Goal: Transaction & Acquisition: Purchase product/service

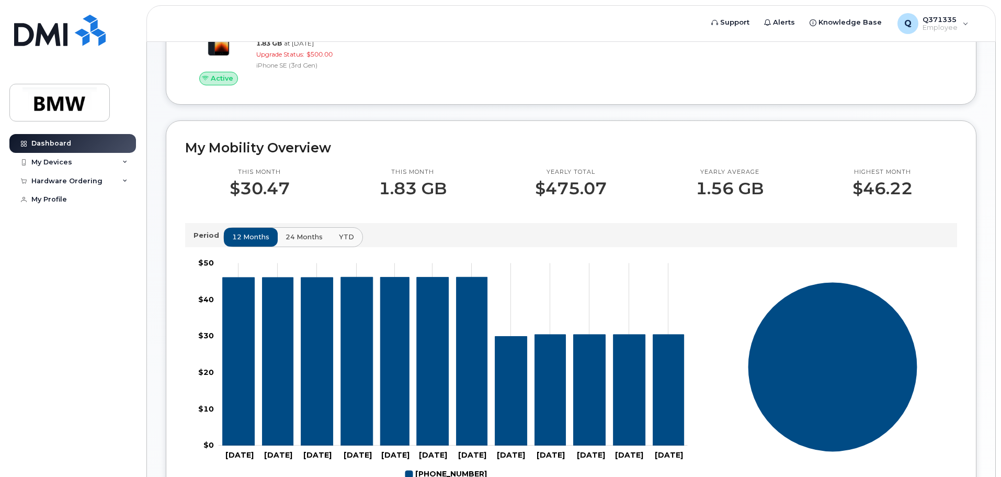
scroll to position [209, 0]
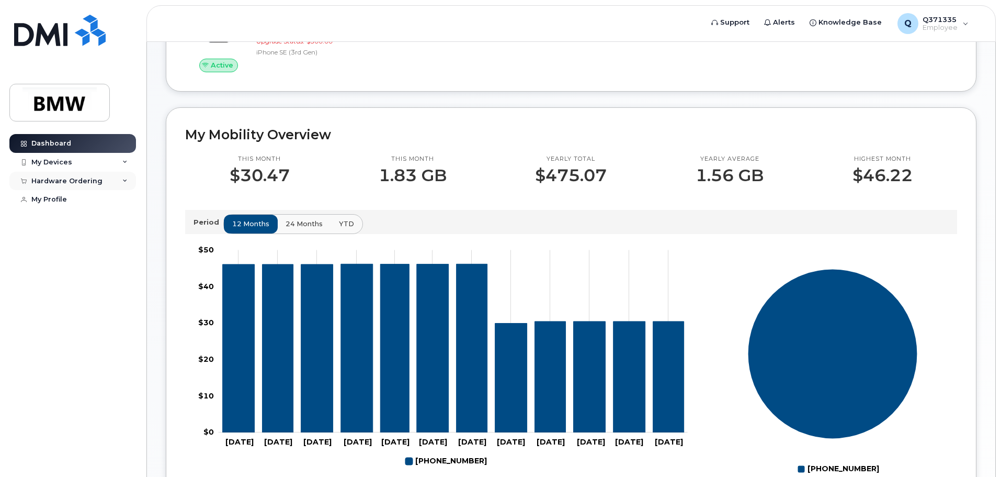
click at [106, 180] on div "Hardware Ordering" at bounding box center [72, 181] width 127 height 19
click at [62, 214] on link "New Order" at bounding box center [82, 220] width 108 height 20
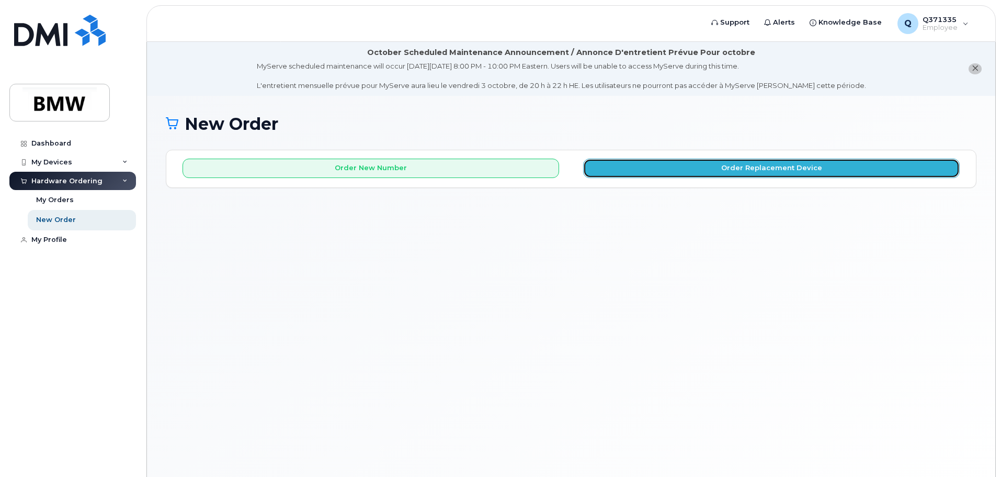
click at [723, 175] on button "Order Replacement Device" at bounding box center [771, 168] width 377 height 19
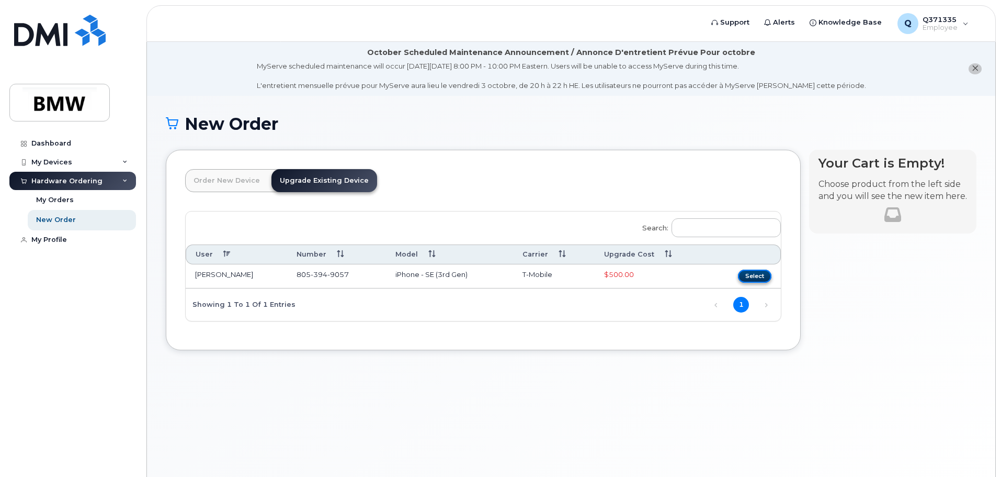
click at [749, 273] on button "Select" at bounding box center [754, 275] width 33 height 13
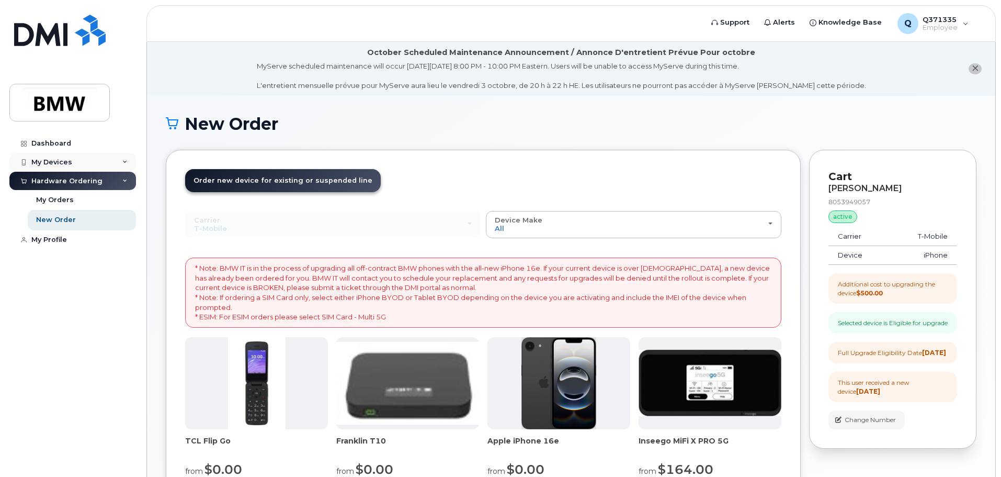
click at [43, 158] on div "My Devices" at bounding box center [51, 162] width 41 height 8
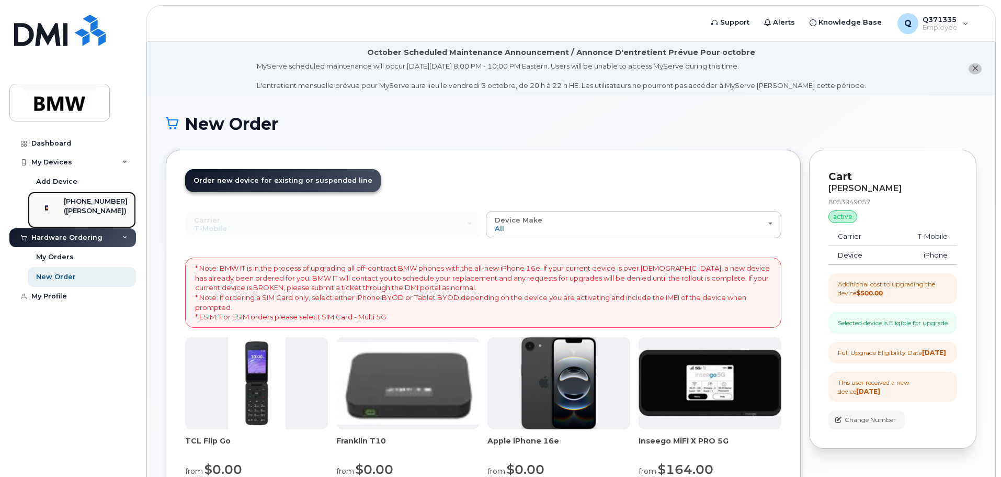
click at [77, 205] on div "[PHONE_NUMBER]" at bounding box center [96, 201] width 64 height 9
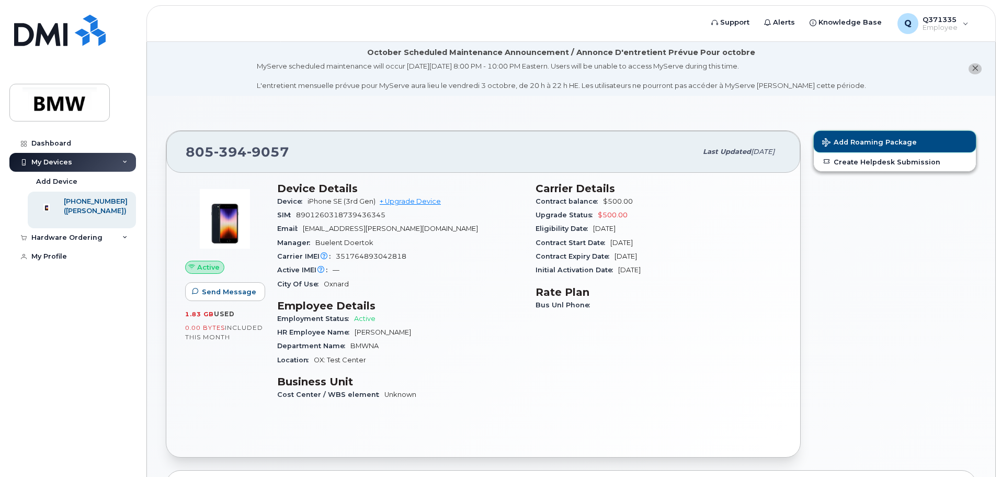
click at [853, 139] on span "Add Roaming Package" at bounding box center [869, 143] width 95 height 10
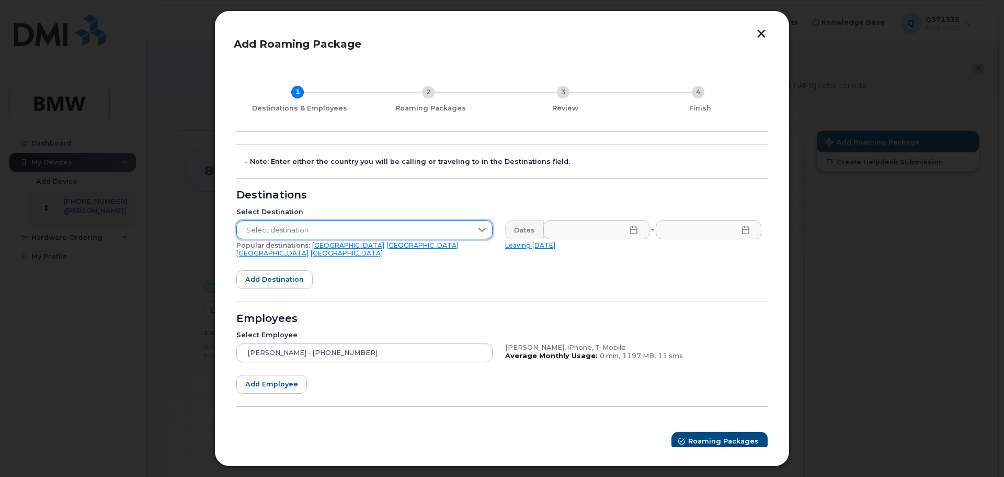
click at [456, 227] on span "Select destination" at bounding box center [354, 230] width 235 height 19
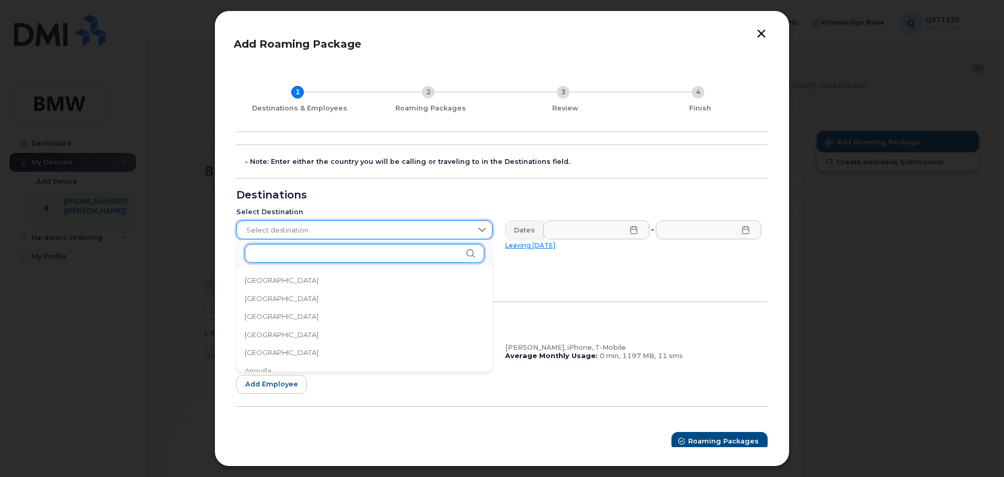
click at [398, 248] on input "text" at bounding box center [365, 253] width 240 height 19
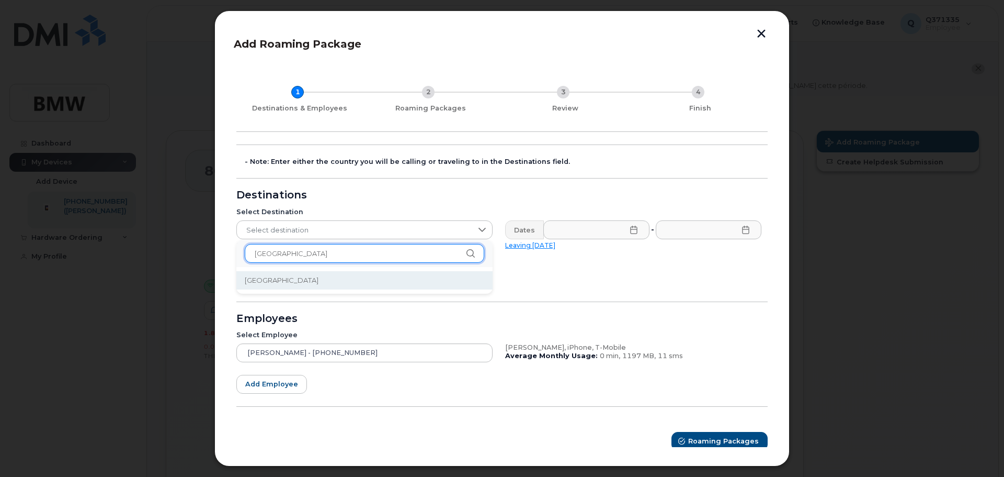
type input "canada"
click at [286, 278] on li "Canada" at bounding box center [364, 280] width 256 height 18
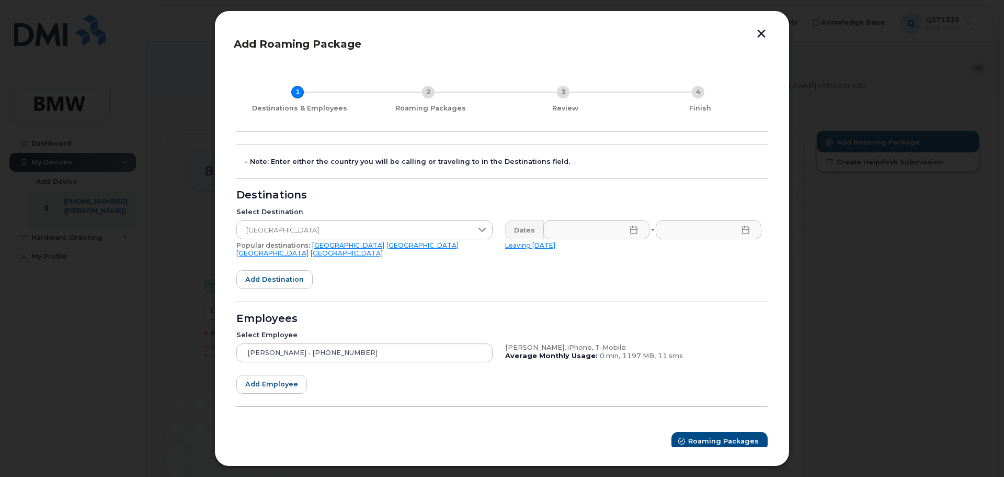
click at [636, 230] on icon at bounding box center [633, 229] width 7 height 8
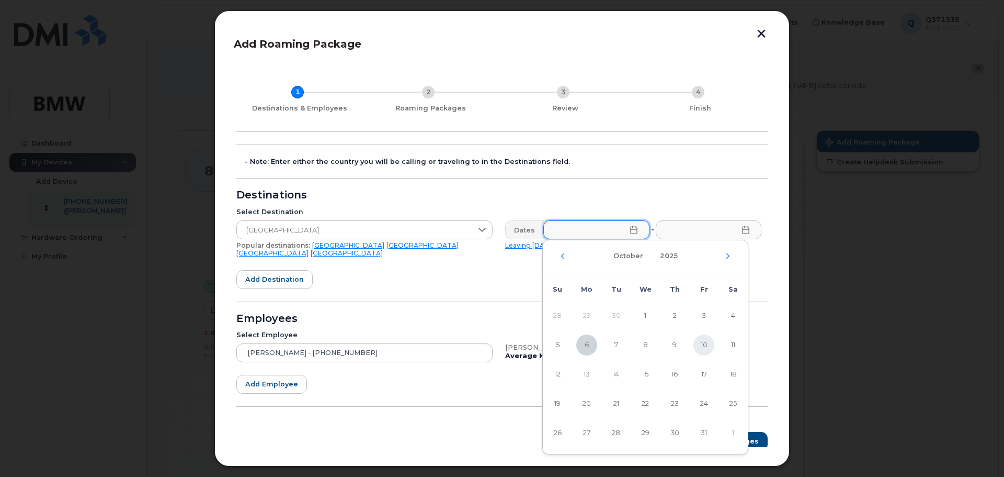
click at [706, 345] on span "10" at bounding box center [704, 344] width 21 height 21
type input "[DATE]"
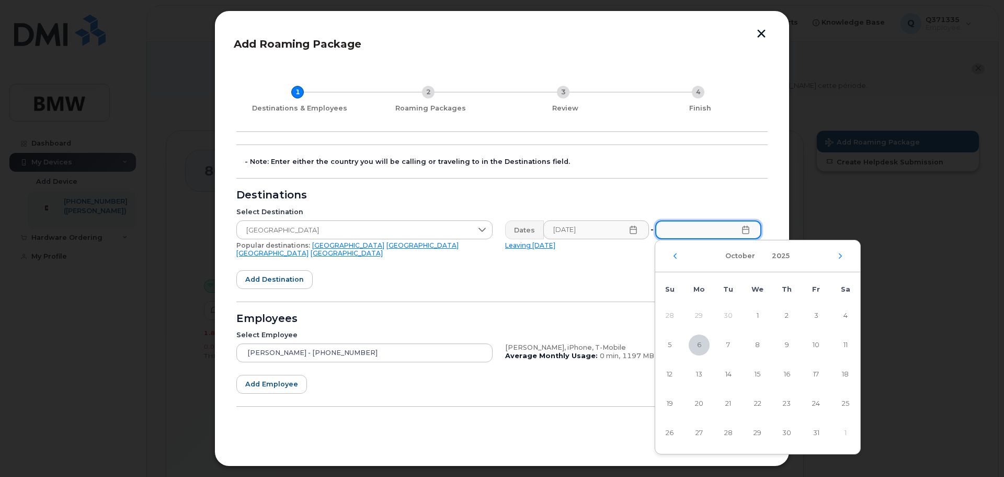
click at [751, 233] on input "text" at bounding box center [708, 229] width 106 height 19
click at [841, 404] on span "25" at bounding box center [845, 403] width 21 height 21
type input "[DATE]"
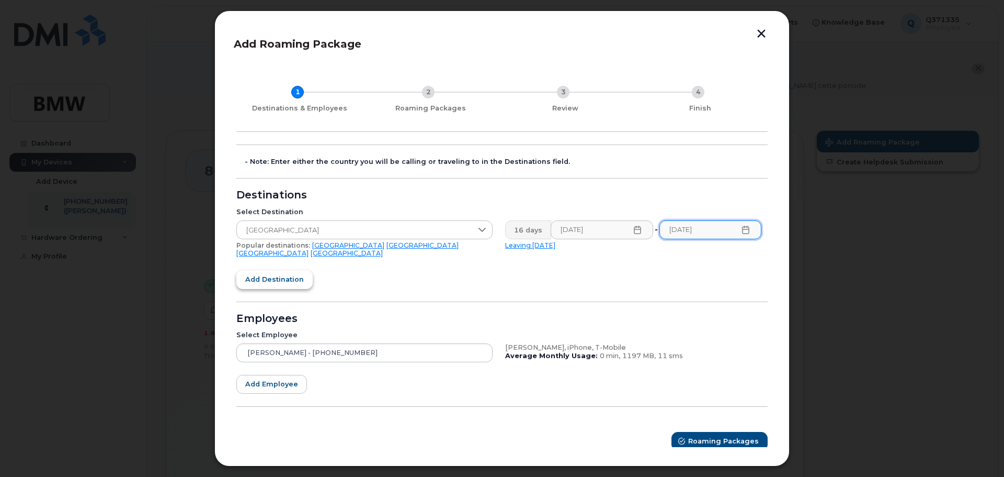
click at [296, 274] on span "Add destination" at bounding box center [274, 279] width 59 height 10
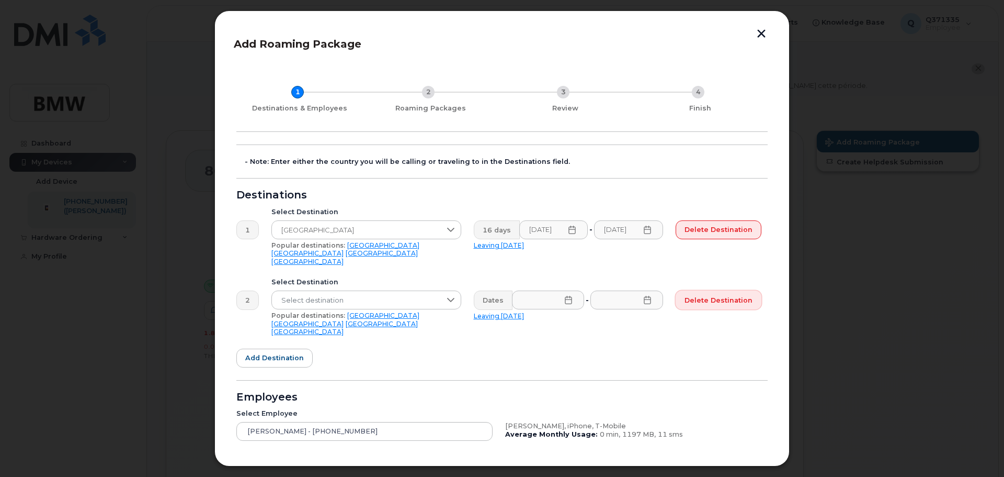
drag, startPoint x: 735, startPoint y: 298, endPoint x: 547, endPoint y: 42, distance: 318.0
click at [735, 298] on button "Delete destination" at bounding box center [719, 299] width 86 height 19
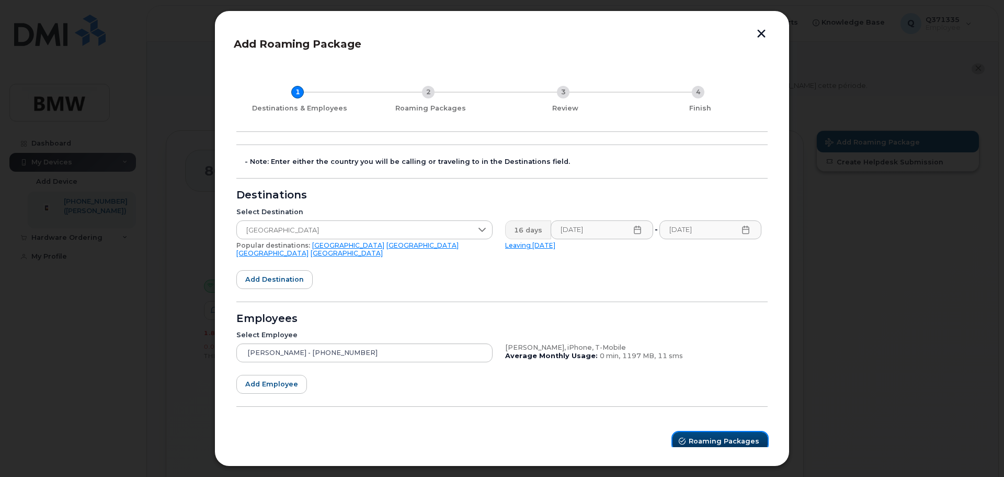
click at [707, 436] on span "Roaming Packages" at bounding box center [724, 441] width 71 height 10
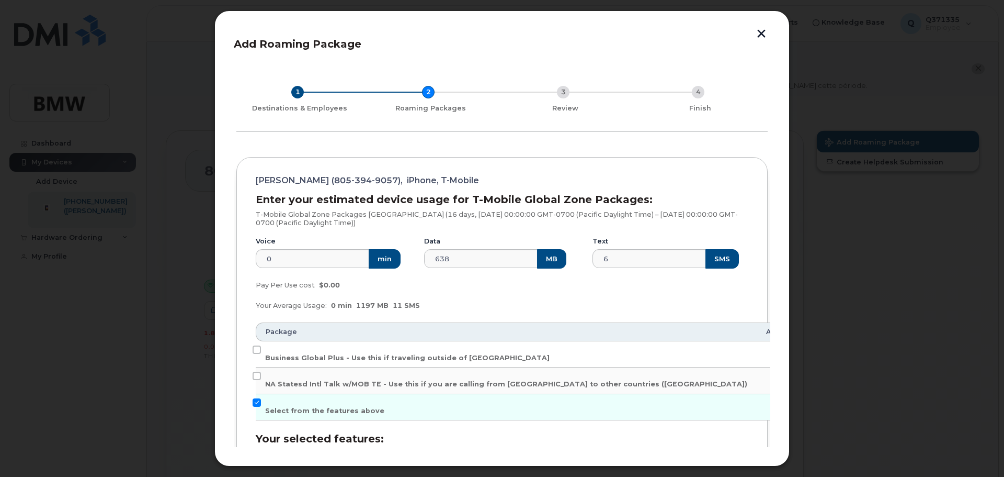
click at [764, 34] on button "button" at bounding box center [762, 34] width 16 height 11
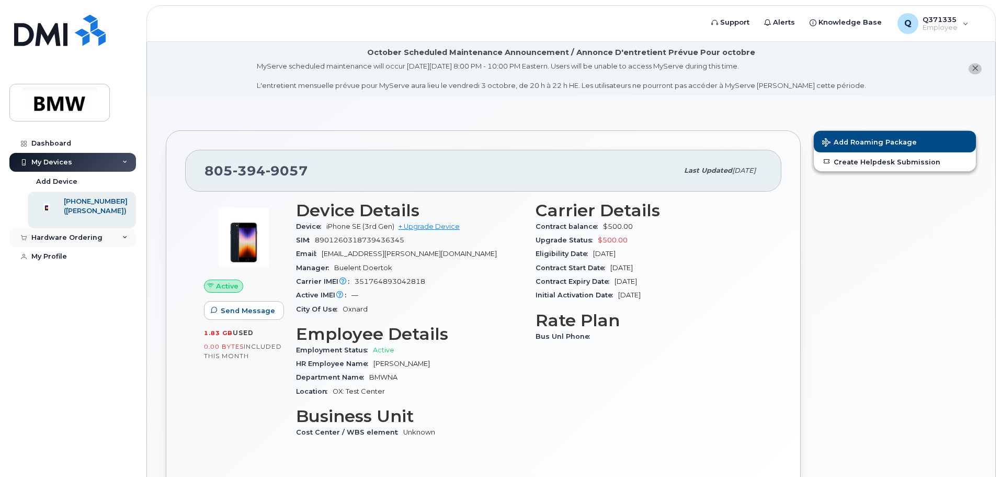
click at [75, 242] on div "Hardware Ordering" at bounding box center [66, 237] width 71 height 8
click at [56, 262] on div "My Orders" at bounding box center [55, 256] width 38 height 9
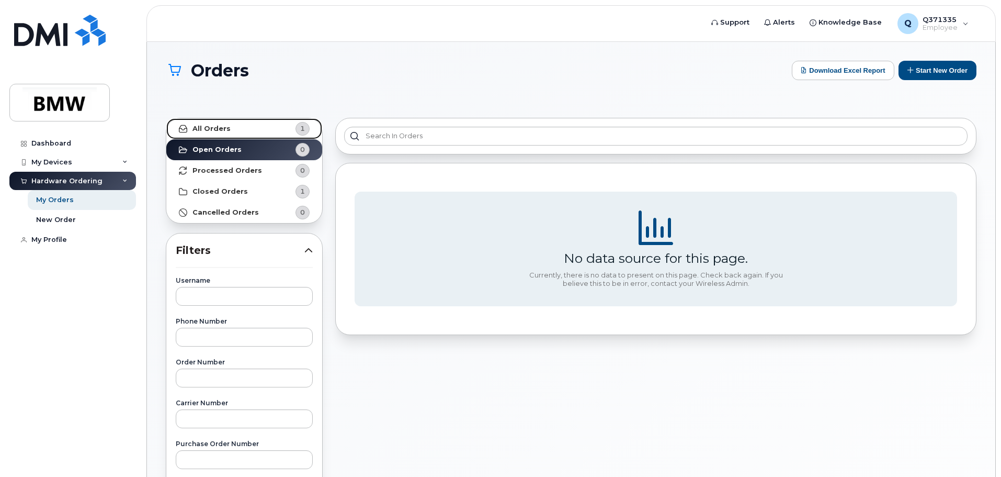
click at [237, 132] on link "All Orders 1" at bounding box center [244, 128] width 156 height 21
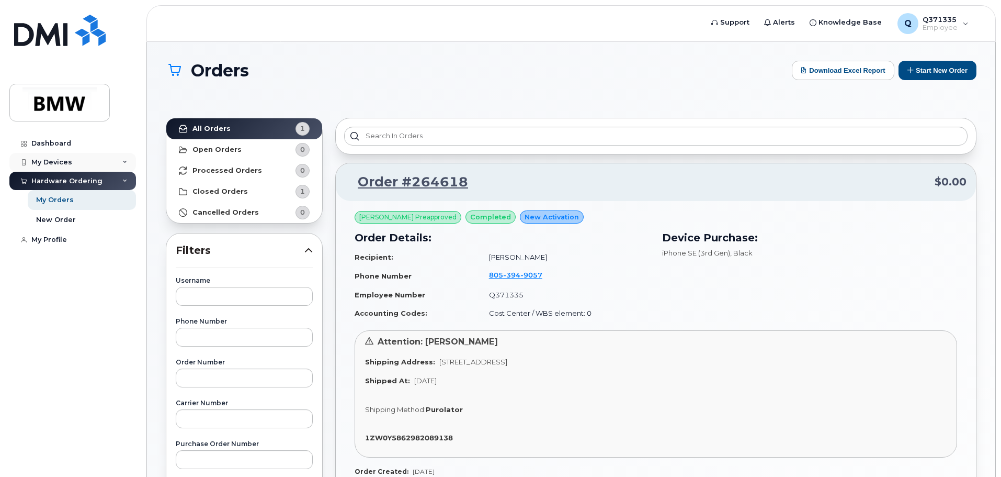
click at [52, 159] on div "My Devices" at bounding box center [51, 162] width 41 height 8
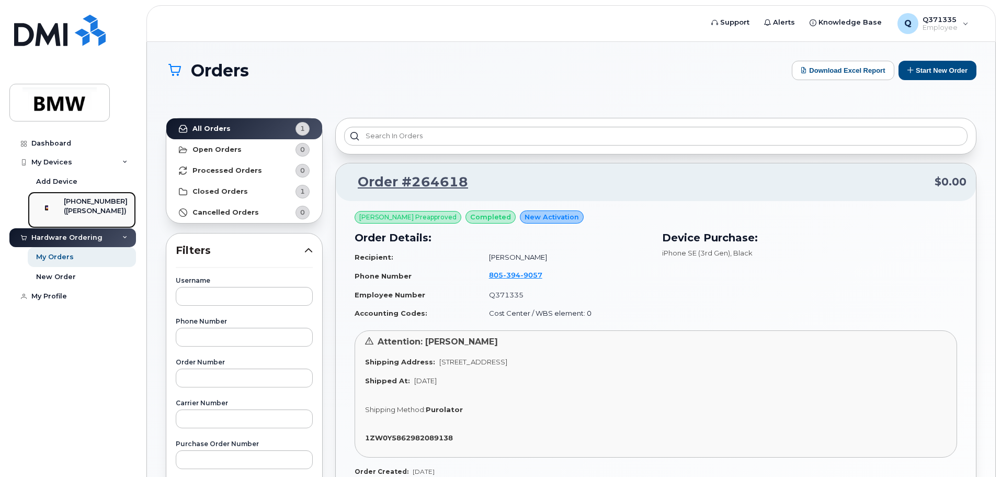
click at [76, 206] on div "[PHONE_NUMBER]" at bounding box center [96, 201] width 64 height 9
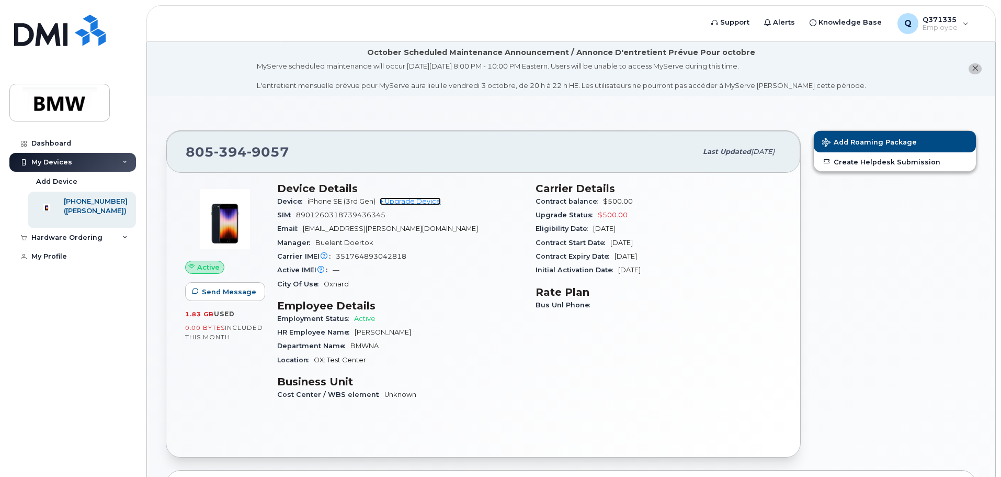
click at [405, 202] on link "+ Upgrade Device" at bounding box center [410, 201] width 61 height 8
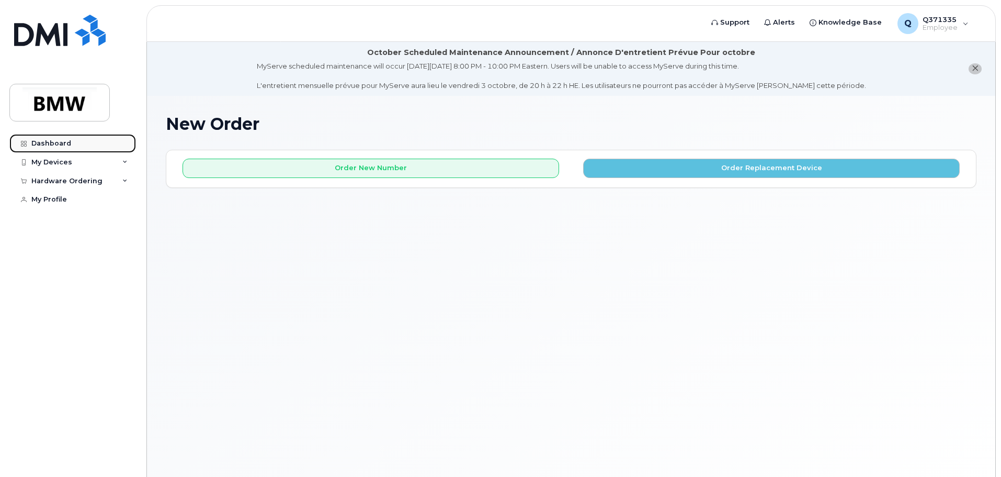
click at [52, 138] on link "Dashboard" at bounding box center [72, 143] width 127 height 19
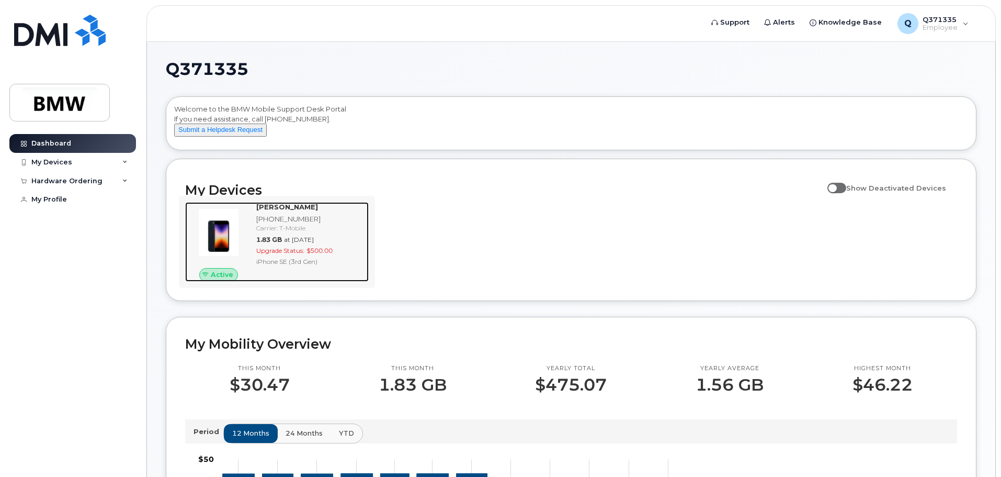
click at [297, 254] on span "Upgrade Status:" at bounding box center [280, 250] width 48 height 8
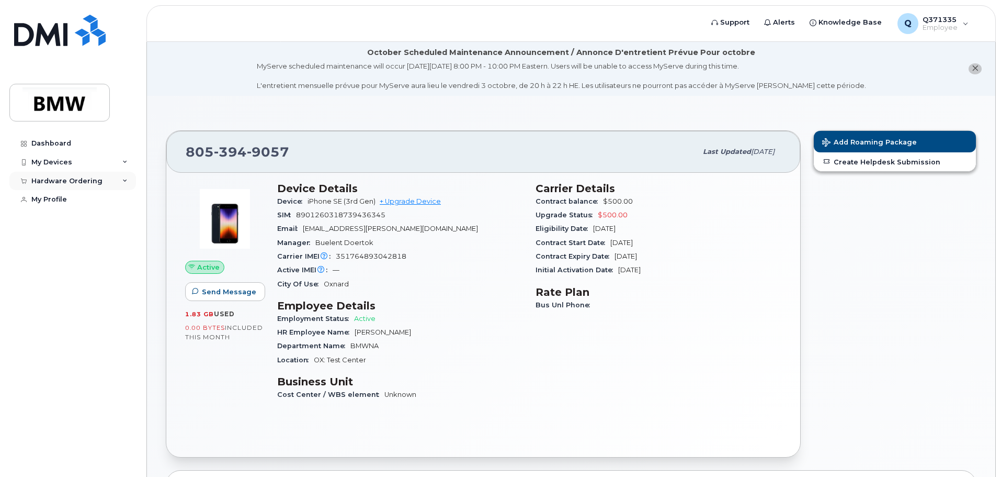
click at [112, 180] on div "Hardware Ordering" at bounding box center [72, 181] width 127 height 19
click at [56, 218] on div "New Order" at bounding box center [56, 219] width 40 height 9
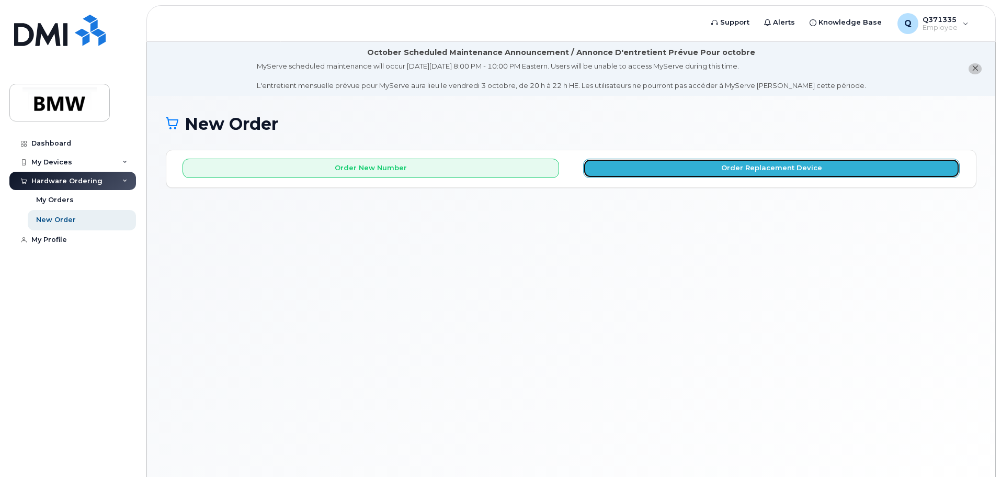
click at [657, 165] on button "Order Replacement Device" at bounding box center [771, 168] width 377 height 19
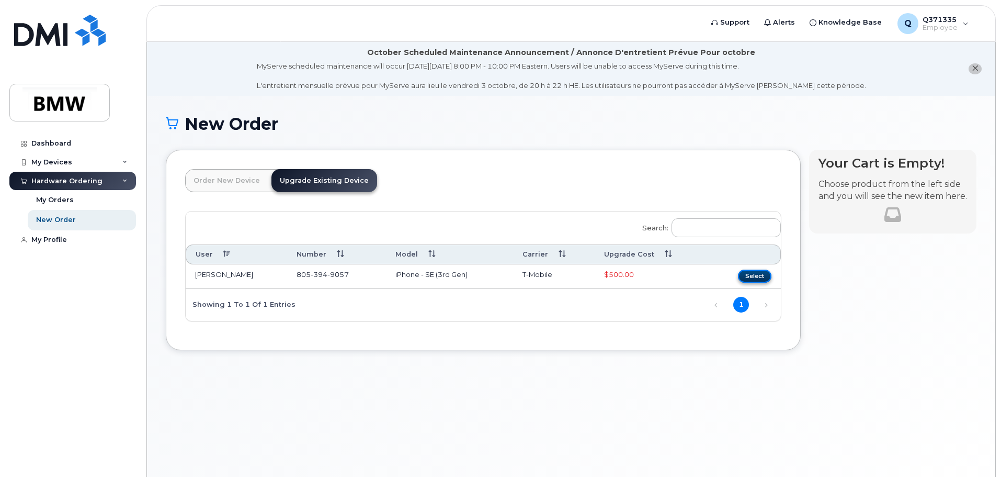
click at [751, 274] on button "Select" at bounding box center [754, 275] width 33 height 13
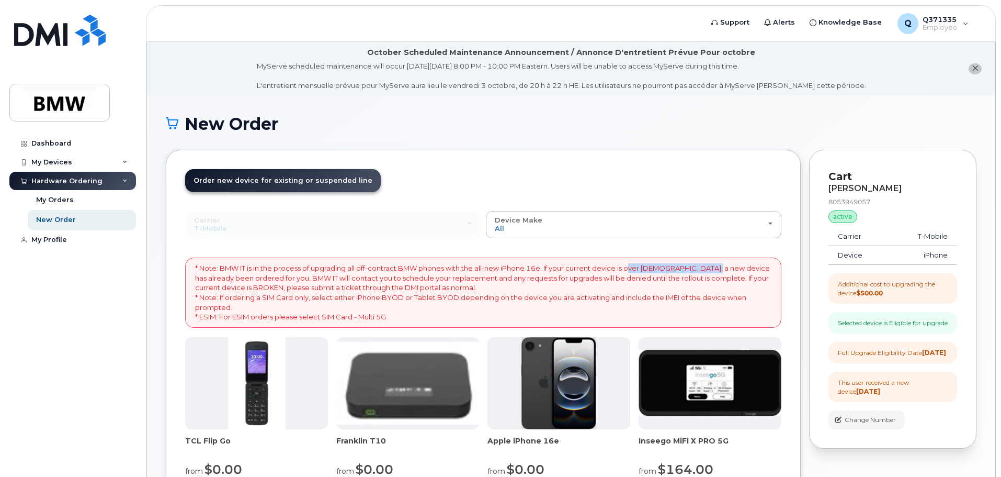
drag, startPoint x: 634, startPoint y: 268, endPoint x: 710, endPoint y: 270, distance: 75.9
click at [710, 270] on p "* Note: BMW IT is in the process of upgrading all off-contract BMW phones with …" at bounding box center [483, 292] width 576 height 58
click at [974, 70] on icon "close notification" at bounding box center [975, 68] width 7 height 7
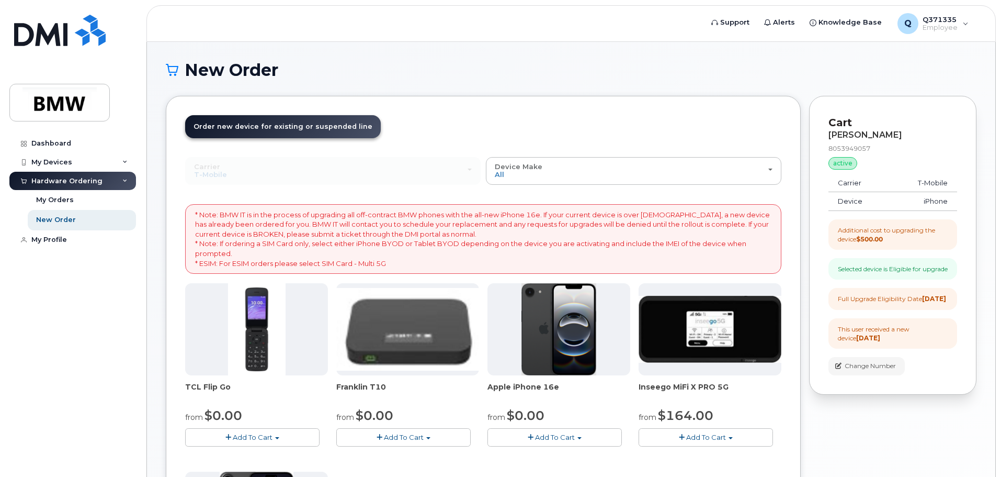
click at [786, 189] on div "Order New Device Upgrade Existing Device Order new device and new line Order ne…" at bounding box center [483, 400] width 635 height 608
click at [75, 162] on div "My Devices" at bounding box center [72, 162] width 127 height 19
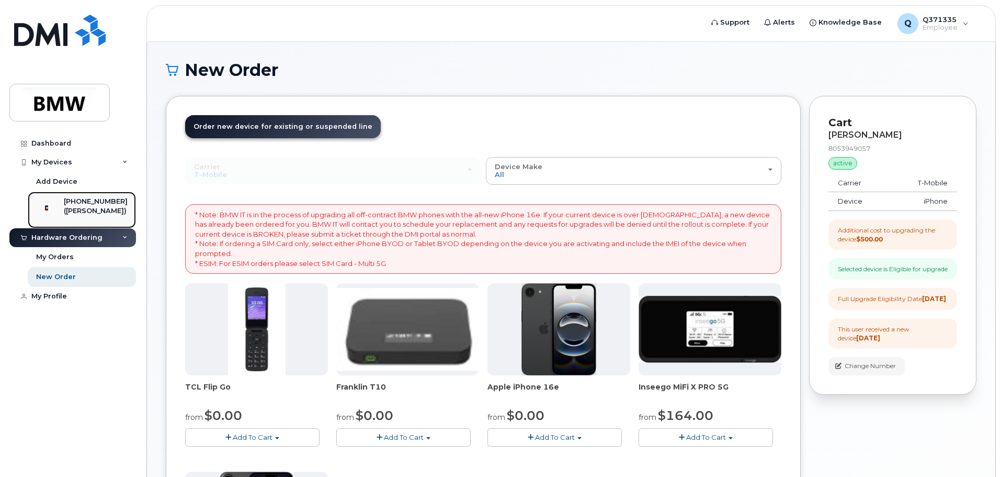
click at [85, 213] on div "([PERSON_NAME])" at bounding box center [96, 210] width 64 height 9
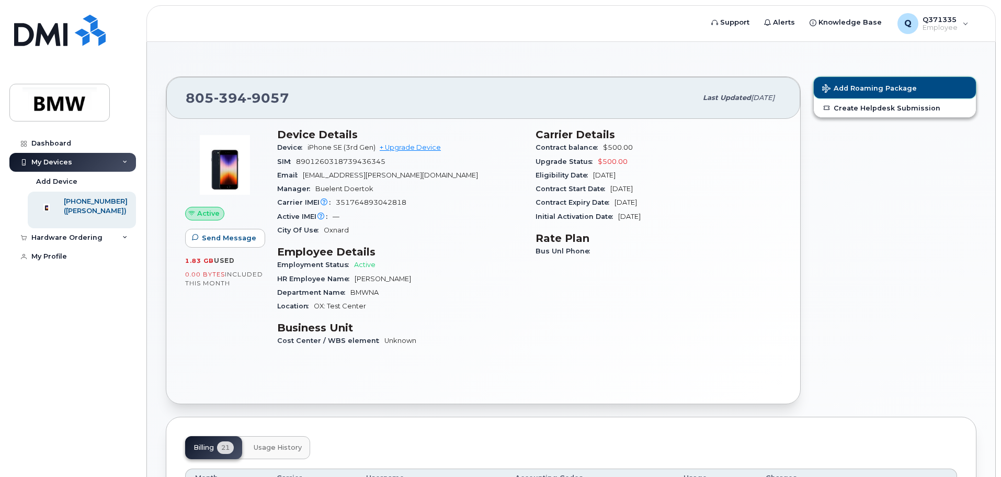
click at [879, 87] on span "Add Roaming Package" at bounding box center [869, 89] width 95 height 10
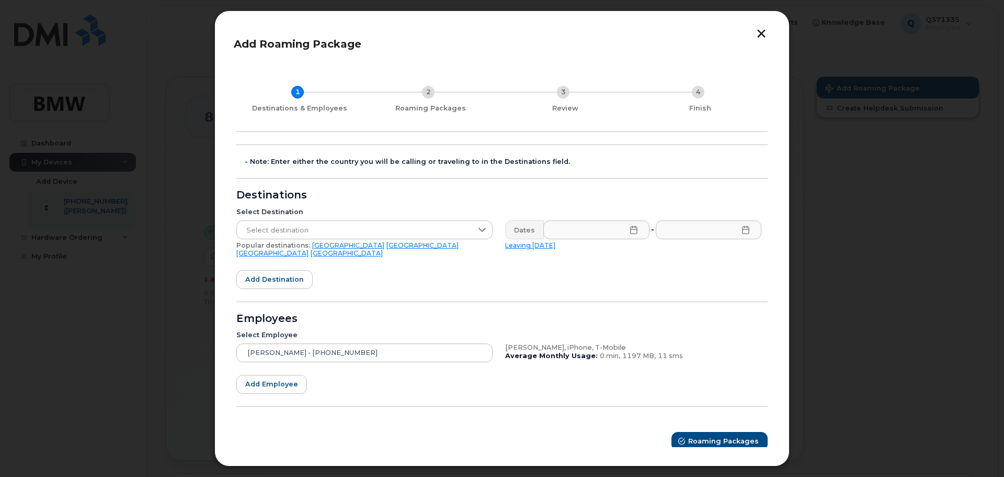
click at [383, 249] on link "[GEOGRAPHIC_DATA]" at bounding box center [347, 253] width 72 height 8
click at [637, 230] on icon at bounding box center [633, 229] width 7 height 8
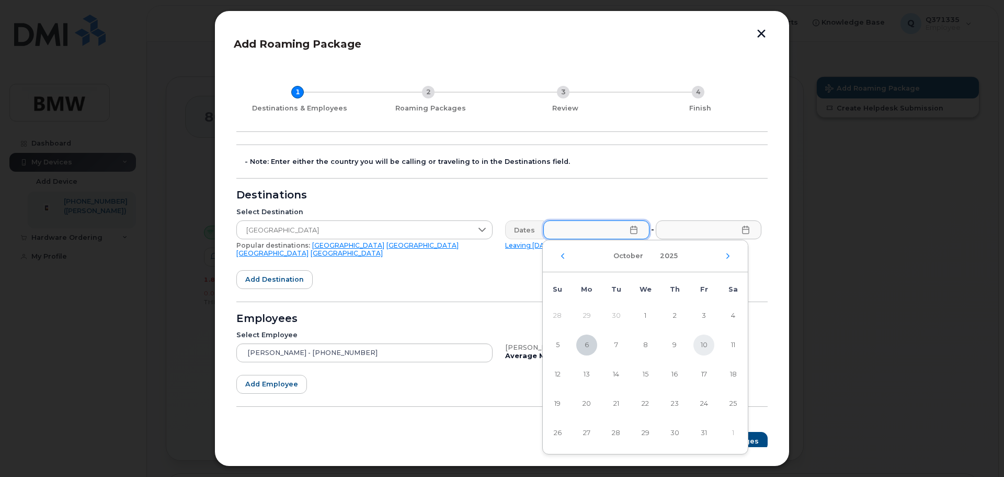
click at [706, 344] on span "10" at bounding box center [704, 344] width 21 height 21
type input "[DATE]"
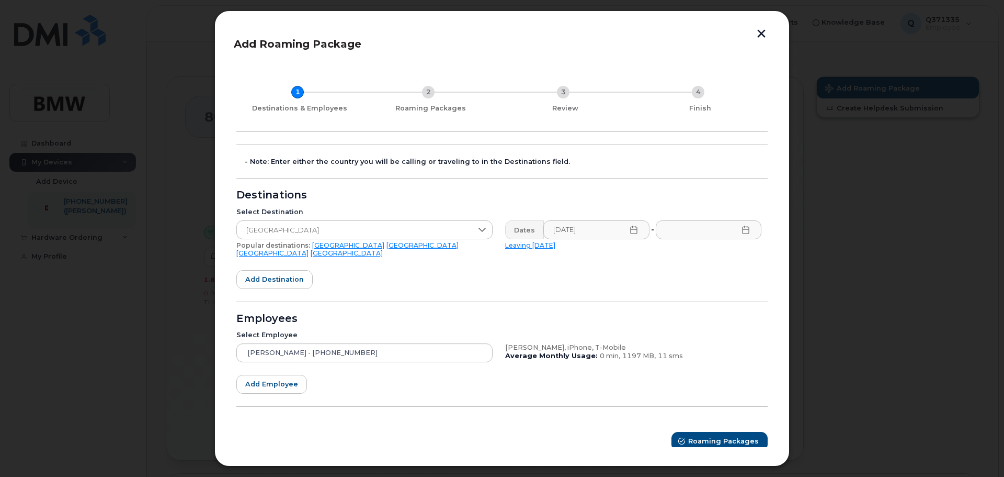
click at [744, 228] on icon at bounding box center [746, 229] width 8 height 8
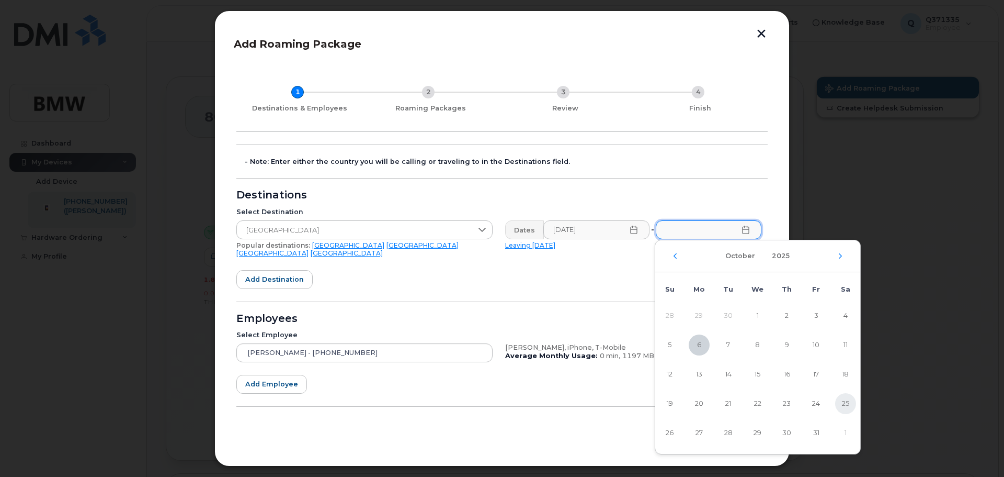
click at [849, 398] on span "25" at bounding box center [845, 403] width 21 height 21
type input "[DATE]"
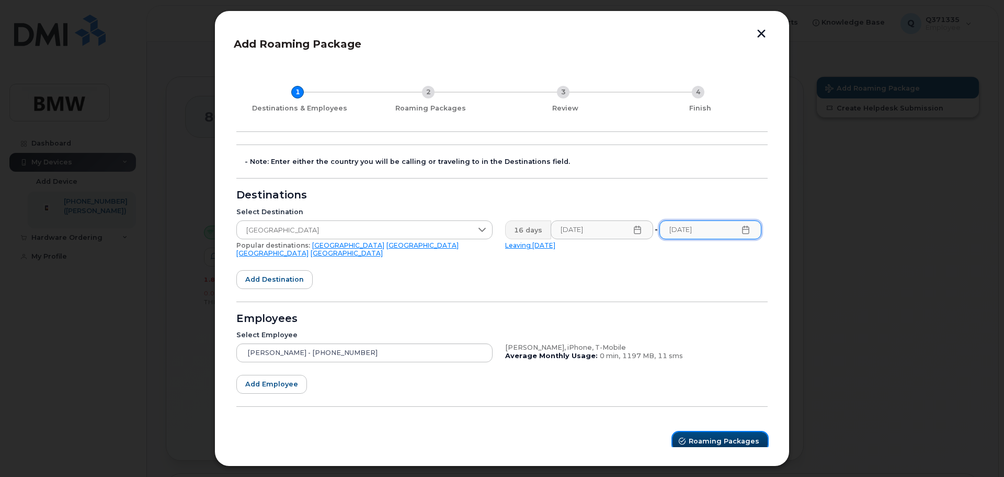
click at [695, 436] on span "Roaming Packages" at bounding box center [724, 441] width 71 height 10
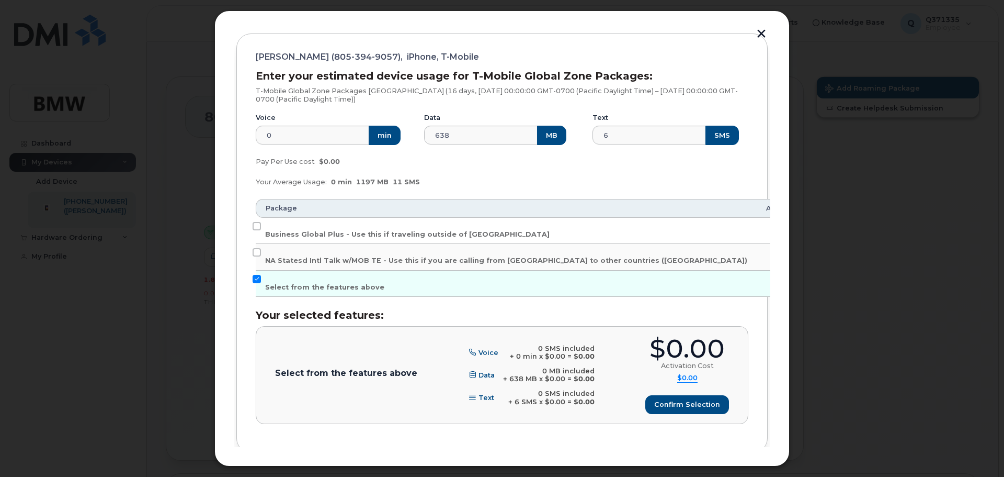
scroll to position [71, 0]
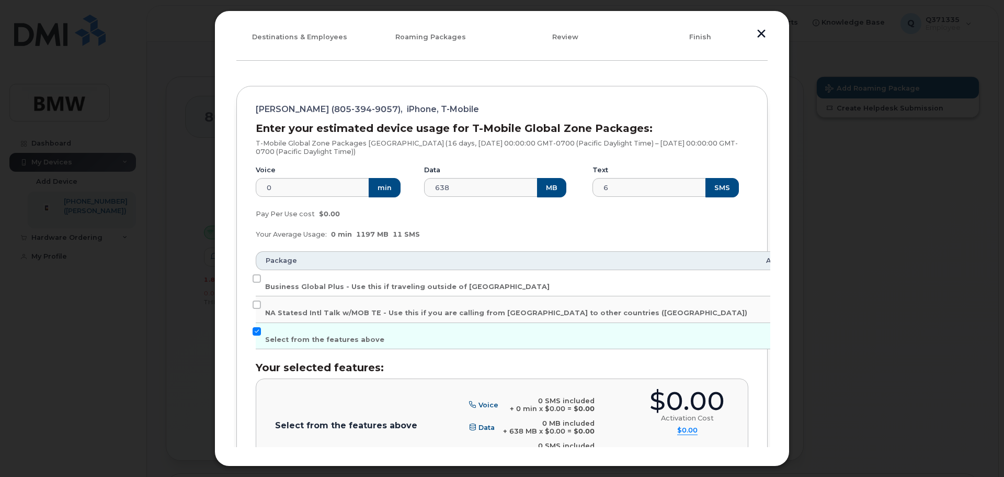
click at [564, 40] on div "Review" at bounding box center [565, 37] width 127 height 8
click at [440, 37] on div "1 Destinations & Employees 2 Roaming Packages 3 Review 4 Finish" at bounding box center [501, 28] width 531 height 65
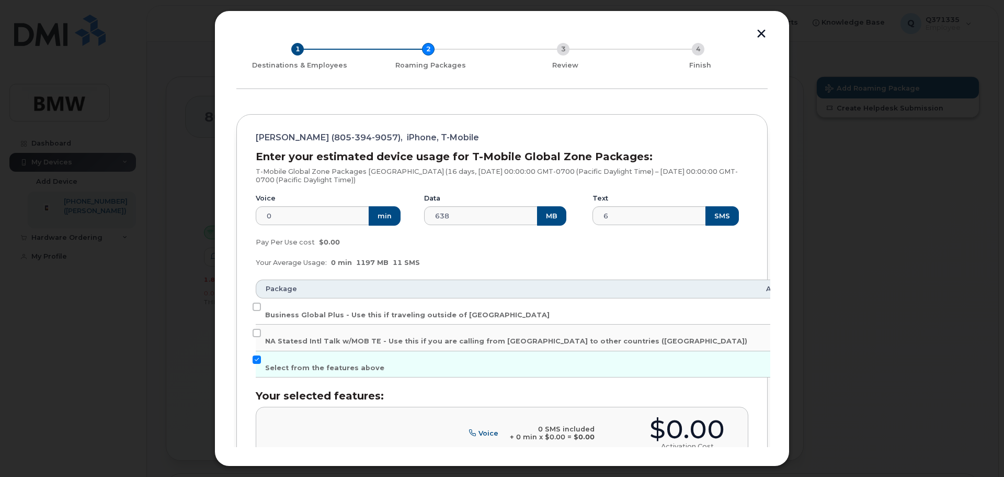
scroll to position [0, 0]
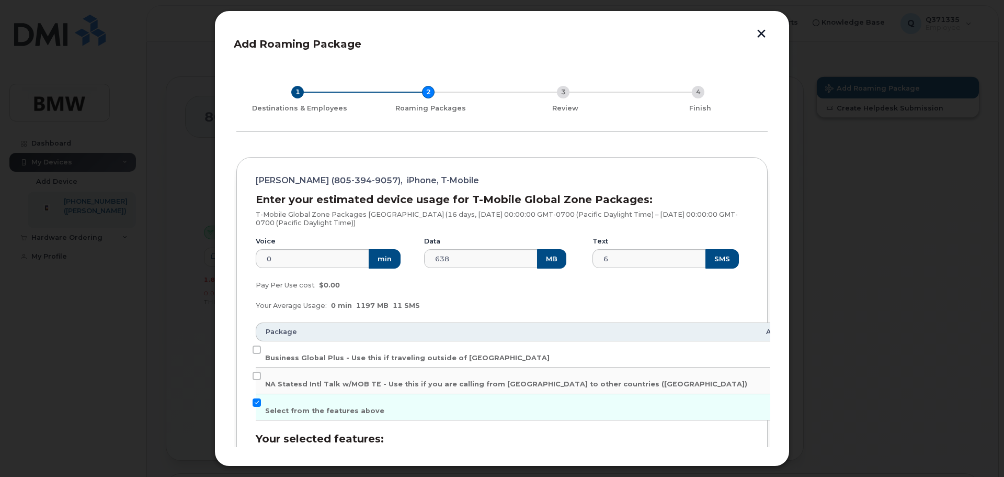
click at [757, 36] on button "button" at bounding box center [762, 34] width 16 height 11
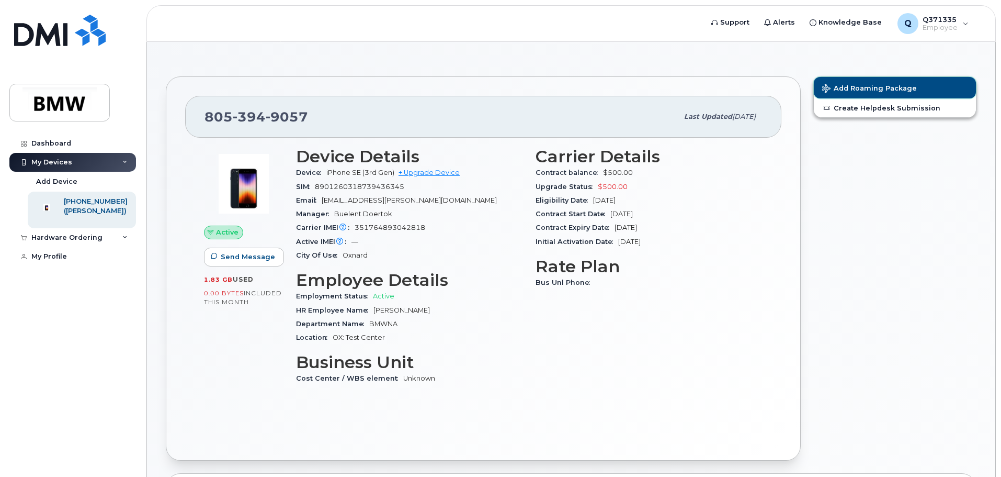
click at [855, 87] on span "Add Roaming Package" at bounding box center [869, 89] width 95 height 10
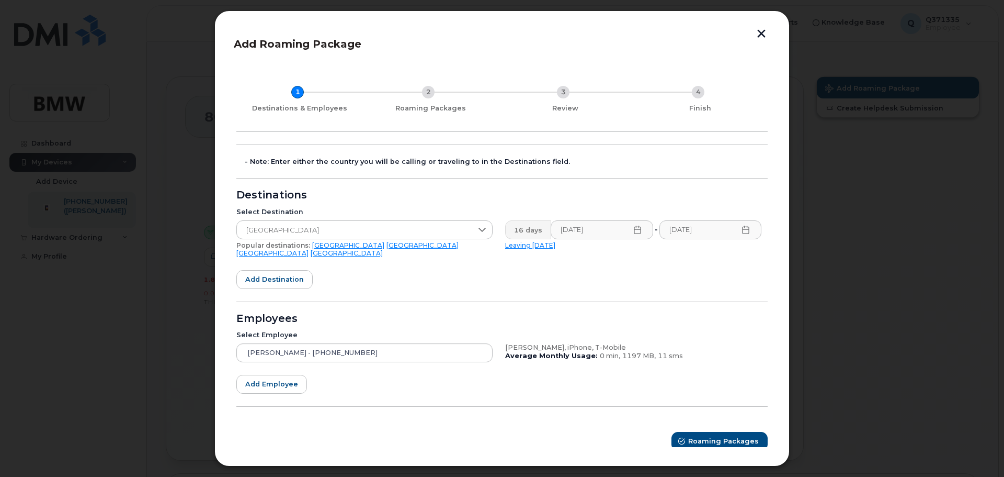
click at [383, 249] on link "[GEOGRAPHIC_DATA]" at bounding box center [347, 253] width 72 height 8
click at [587, 232] on input "[DATE]" at bounding box center [602, 229] width 103 height 19
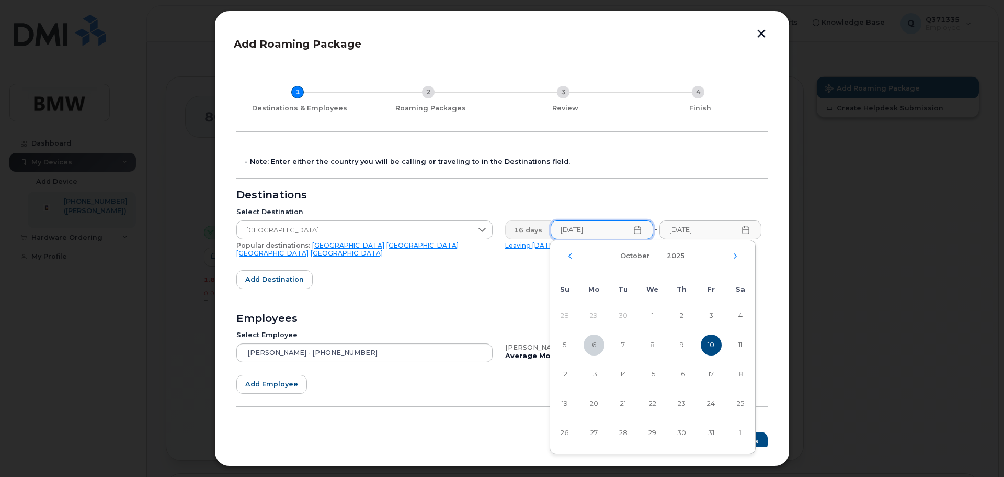
click at [491, 268] on form "- Note: Enter either the country you will be calling or traveling to in the Des…" at bounding box center [501, 297] width 531 height 306
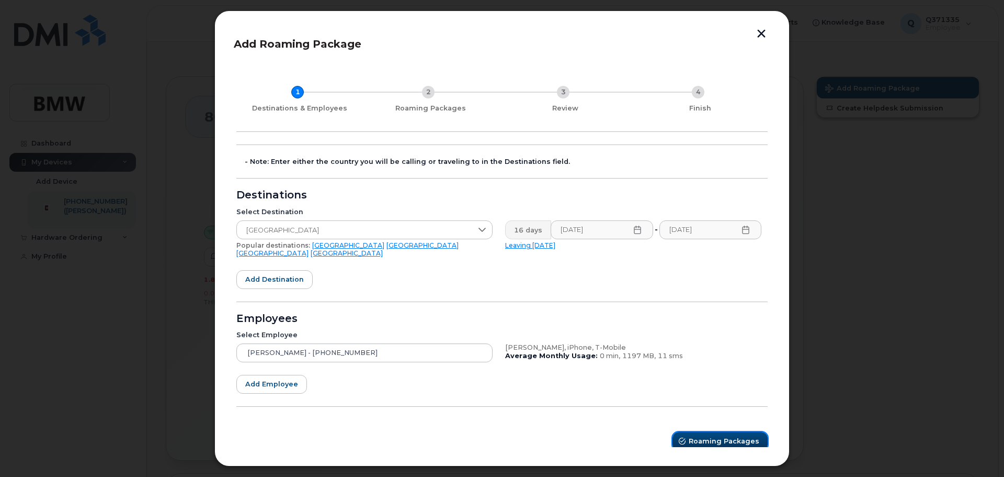
click at [711, 436] on span "Roaming Packages" at bounding box center [724, 441] width 71 height 10
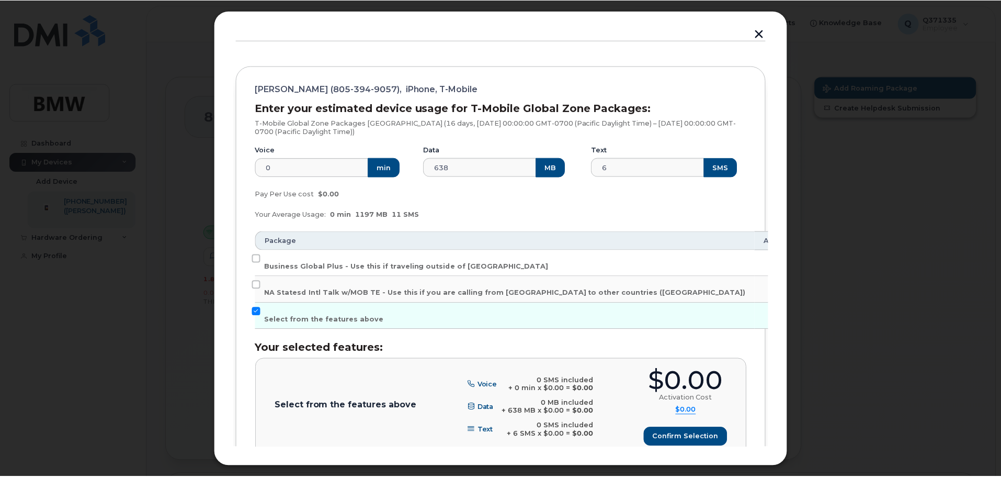
scroll to position [176, 0]
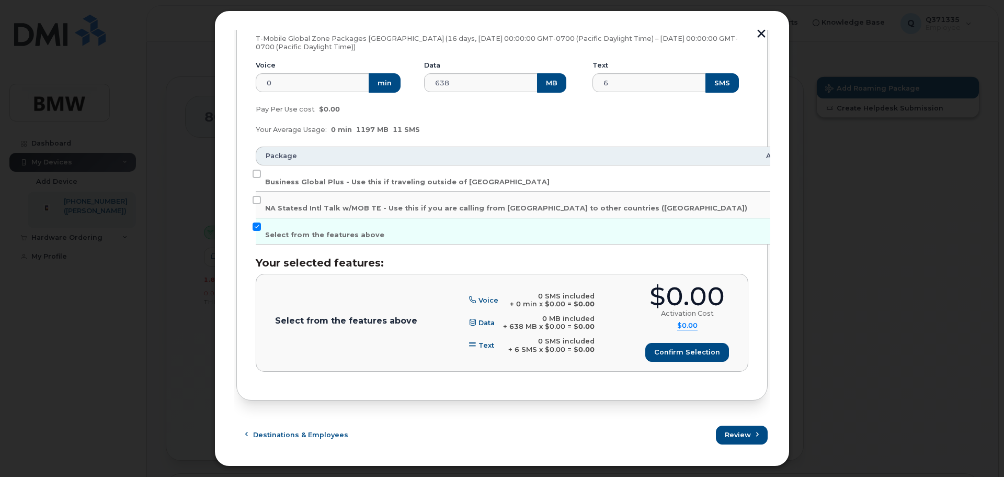
click at [763, 32] on button "button" at bounding box center [762, 34] width 16 height 11
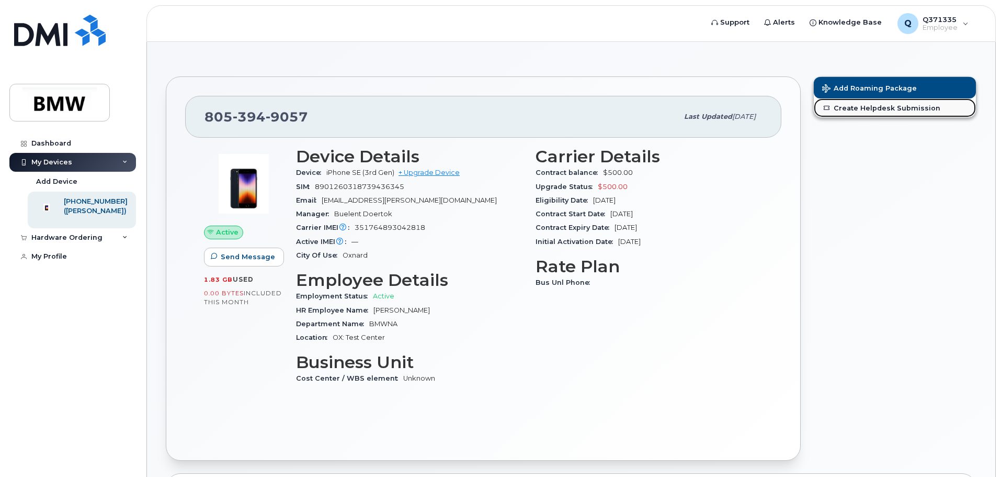
click at [854, 104] on link "Create Helpdesk Submission" at bounding box center [895, 107] width 162 height 19
